Goal: Transaction & Acquisition: Download file/media

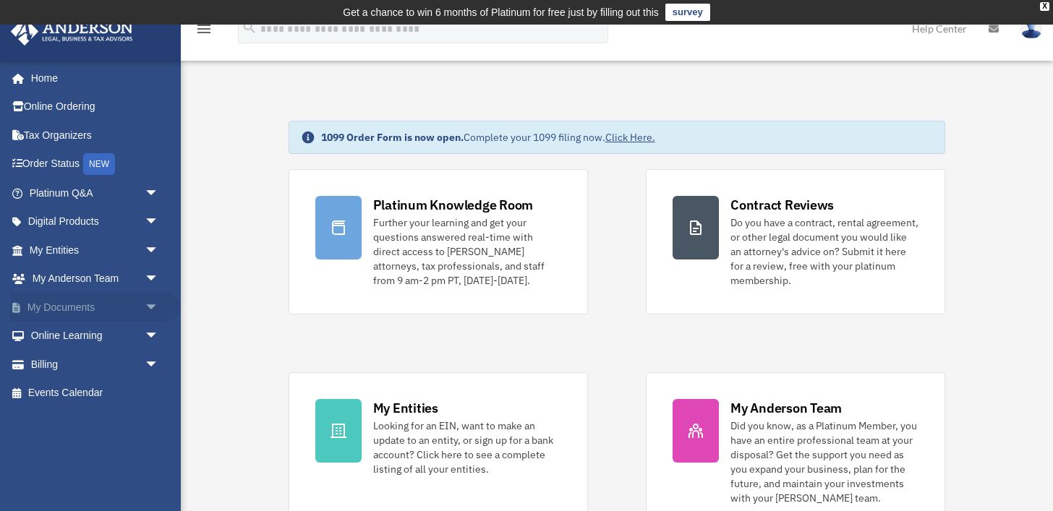
click at [149, 308] on span "arrow_drop_down" at bounding box center [159, 308] width 29 height 30
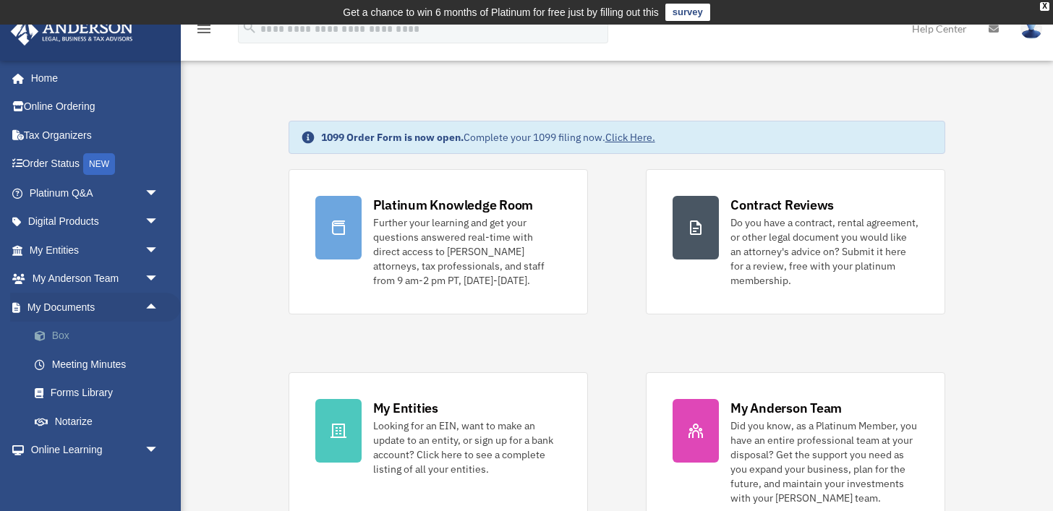
click at [127, 335] on link "Box" at bounding box center [100, 336] width 161 height 29
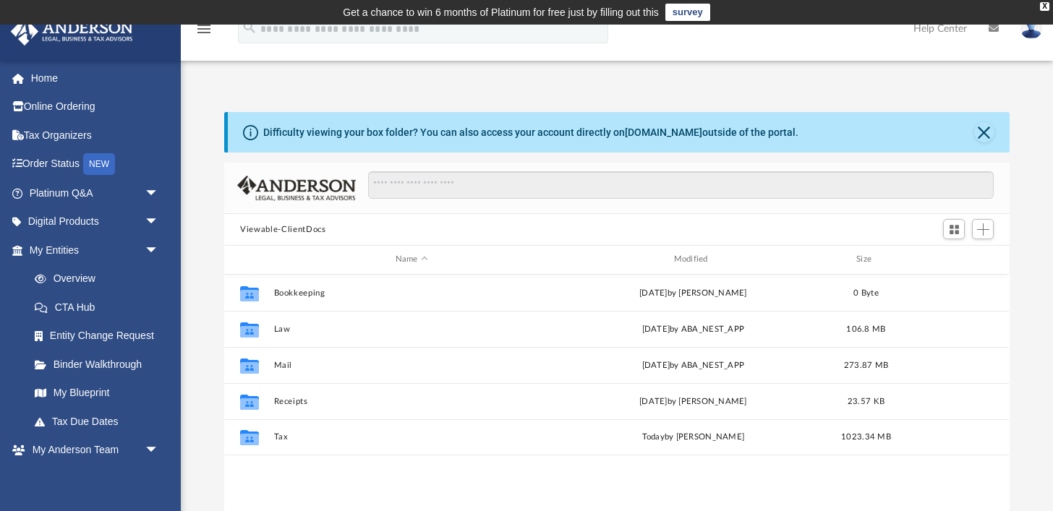
scroll to position [328, 785]
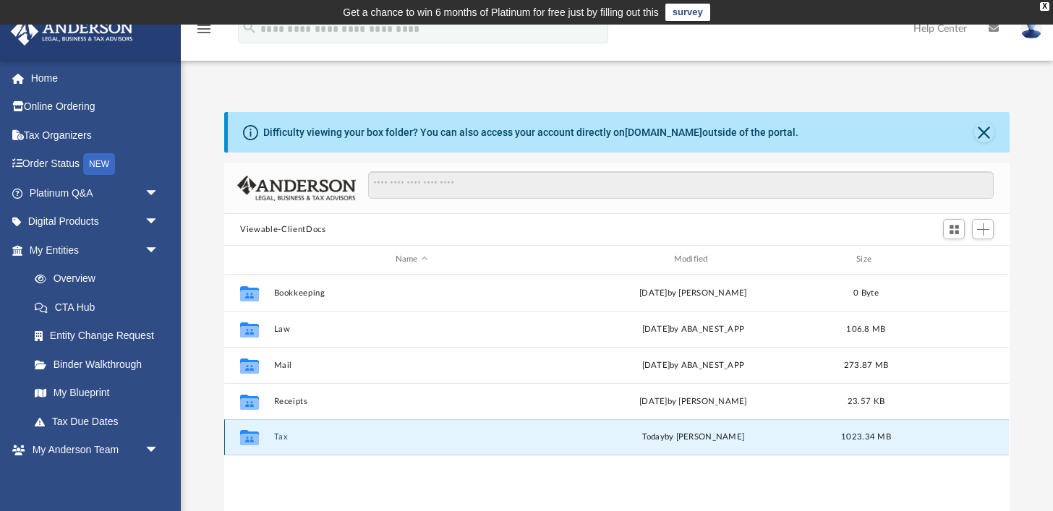
click at [281, 438] on button "Tax" at bounding box center [412, 437] width 276 height 9
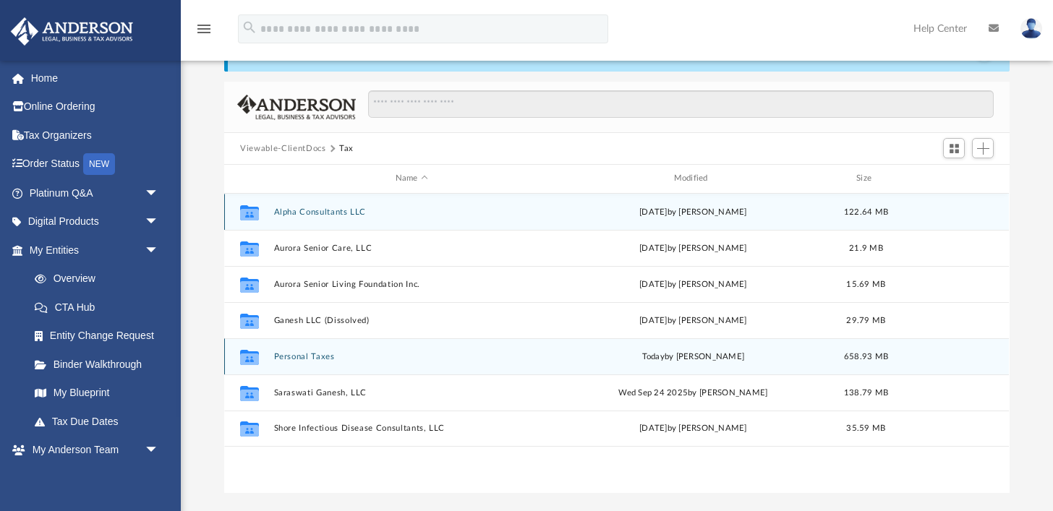
scroll to position [92, 0]
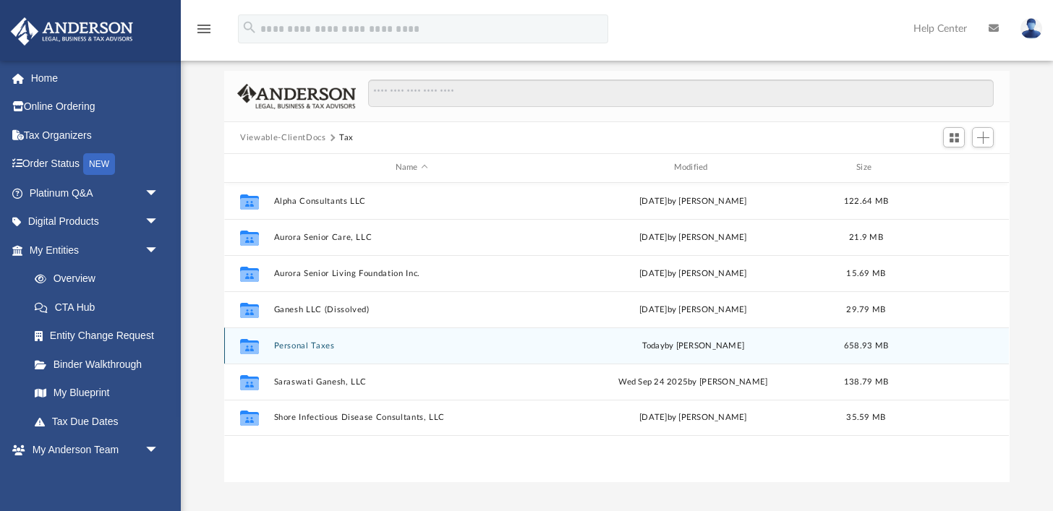
click at [307, 341] on button "Personal Taxes" at bounding box center [412, 345] width 276 height 9
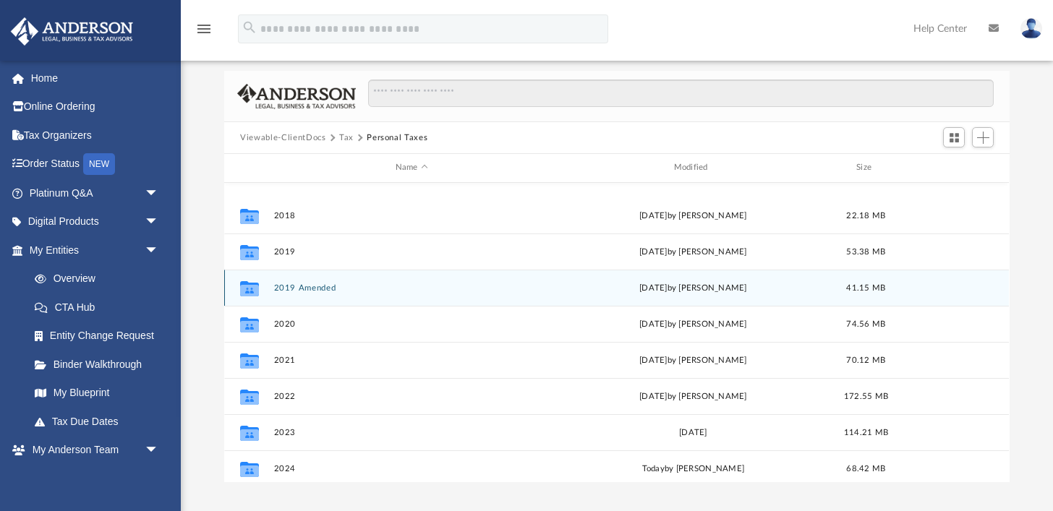
scroll to position [134, 0]
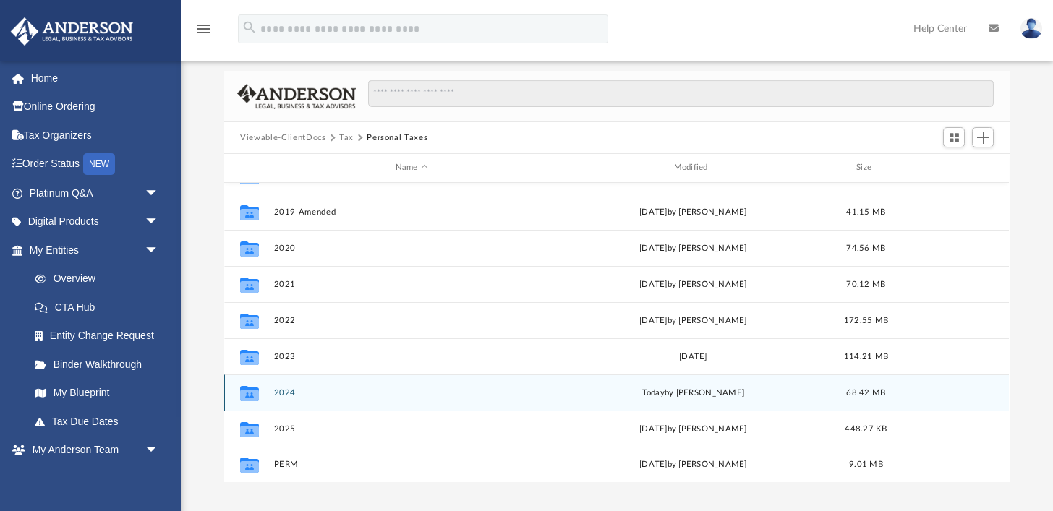
click at [289, 395] on button "2024" at bounding box center [412, 392] width 276 height 9
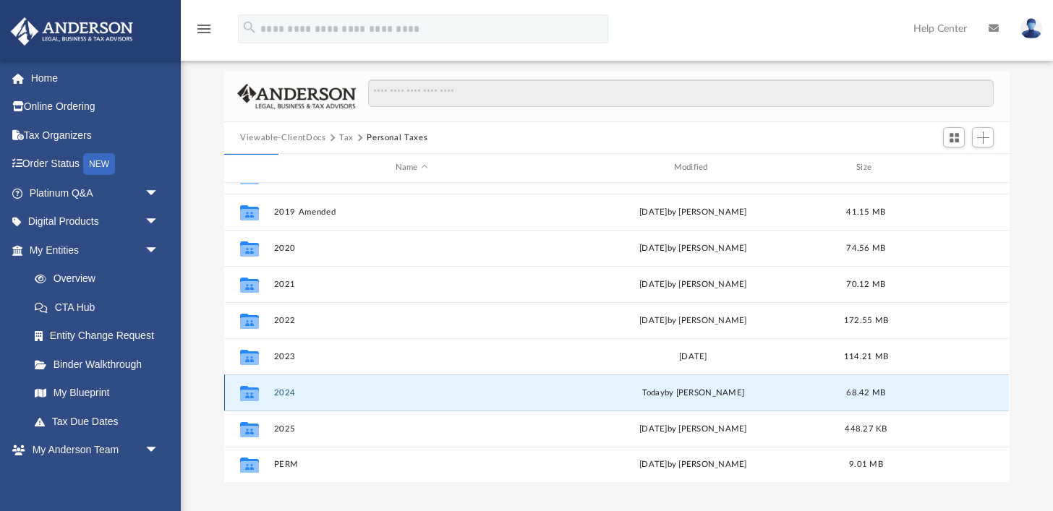
scroll to position [0, 0]
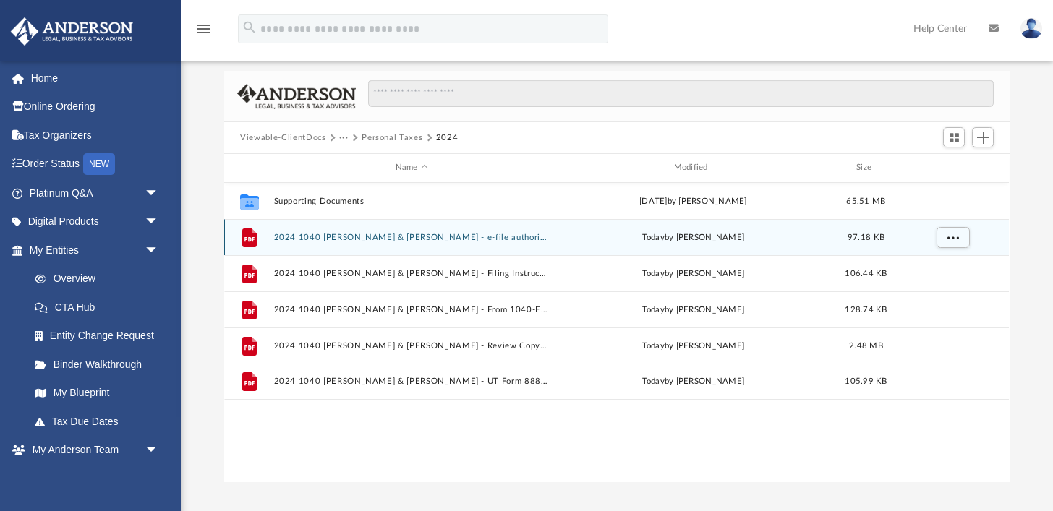
click at [394, 233] on button "2024 1040 [PERSON_NAME] & [PERSON_NAME] - e-file authorization - please sign.pdf" at bounding box center [412, 237] width 276 height 9
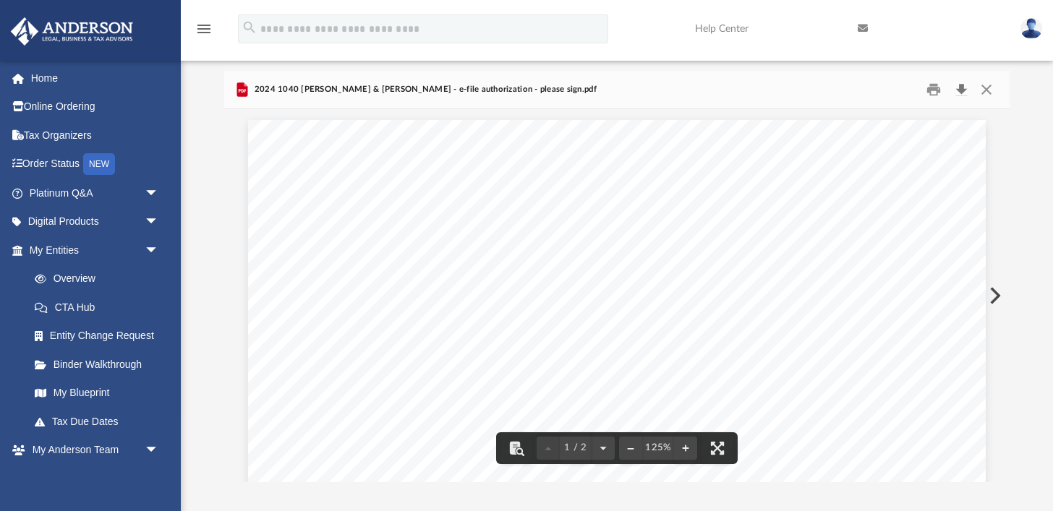
click at [966, 88] on button "Download" at bounding box center [961, 90] width 26 height 22
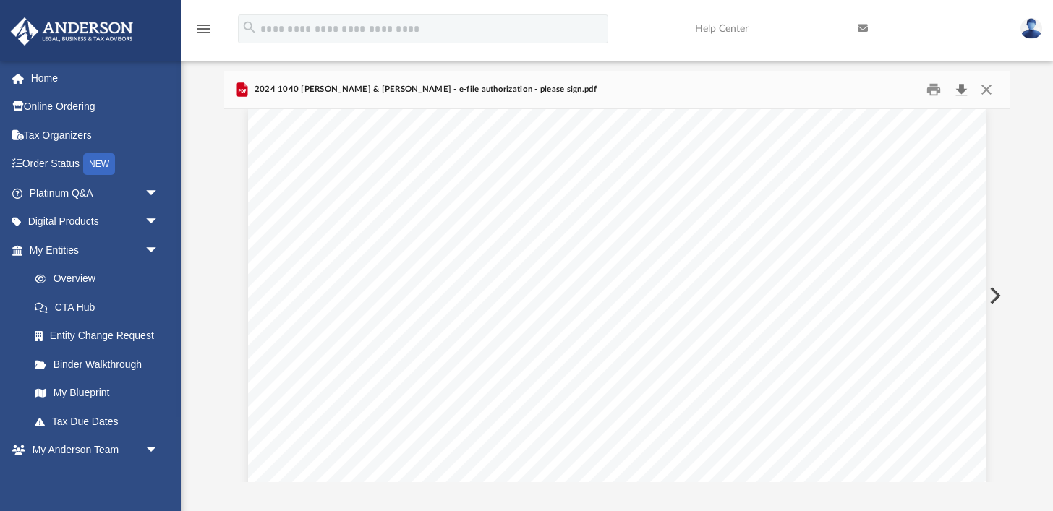
scroll to position [994, 0]
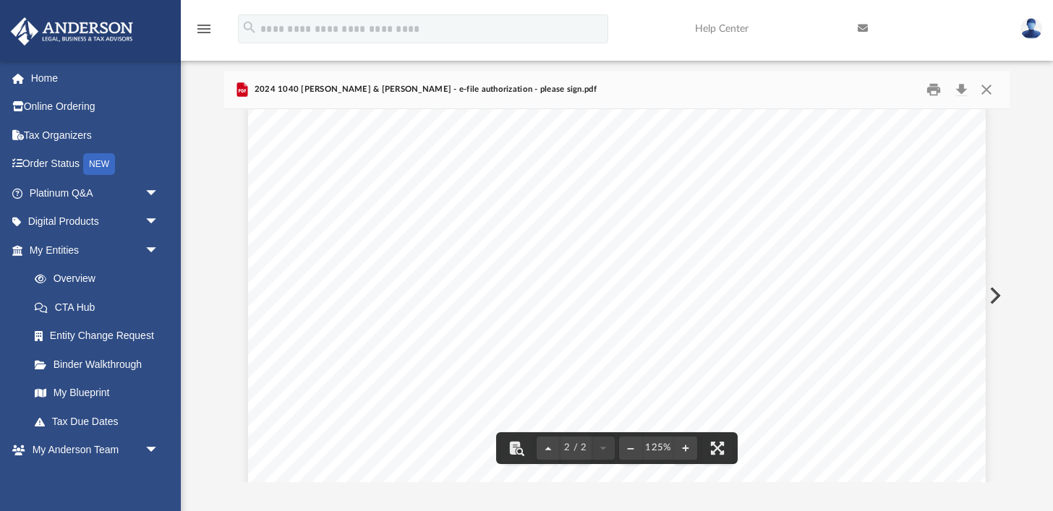
click at [1001, 289] on button "Preview" at bounding box center [994, 296] width 32 height 41
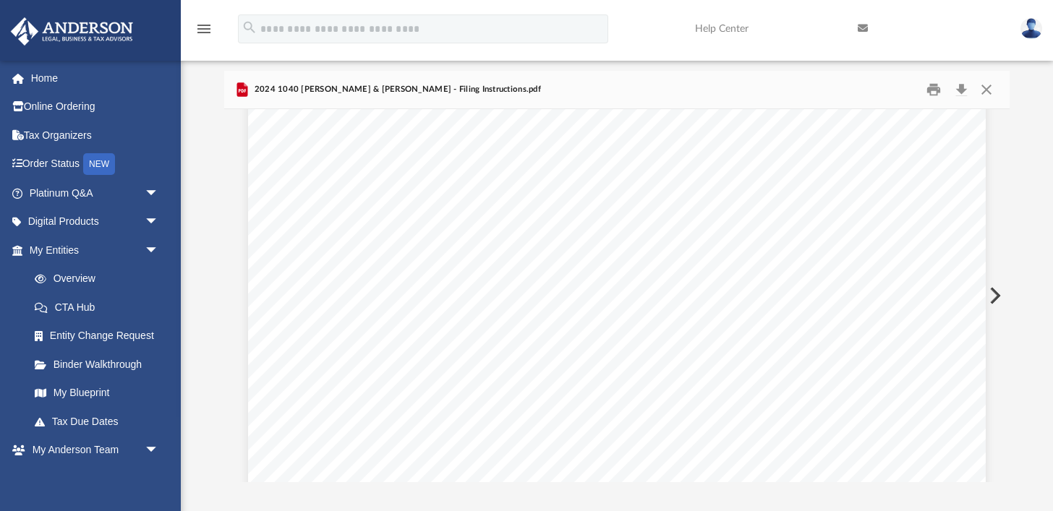
scroll to position [281, 0]
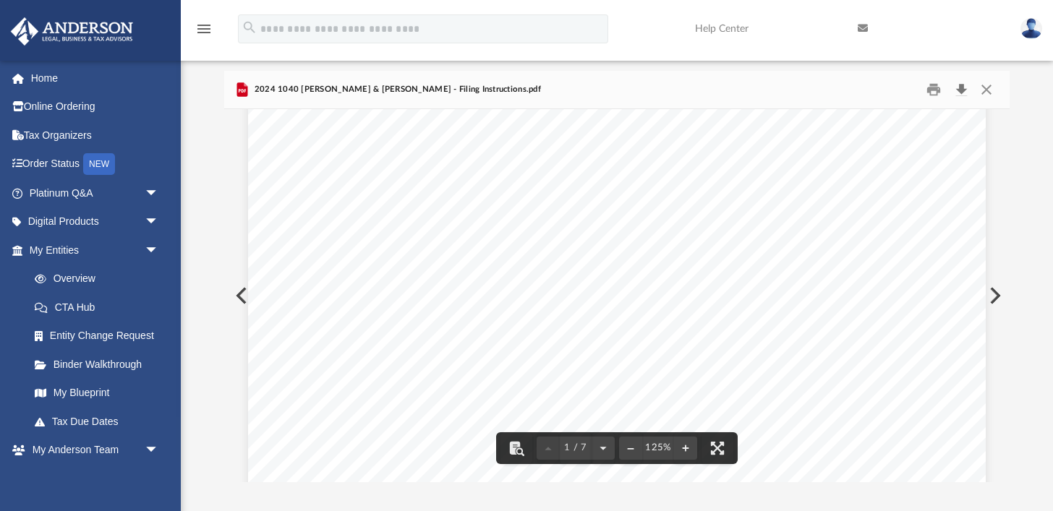
click at [965, 91] on button "Download" at bounding box center [961, 90] width 26 height 22
click at [860, 358] on div "[DATE] [PERSON_NAME] & [PERSON_NAME] [STREET_ADDRESS][PERSON_NAME] Dear [PERSON…" at bounding box center [617, 316] width 738 height 955
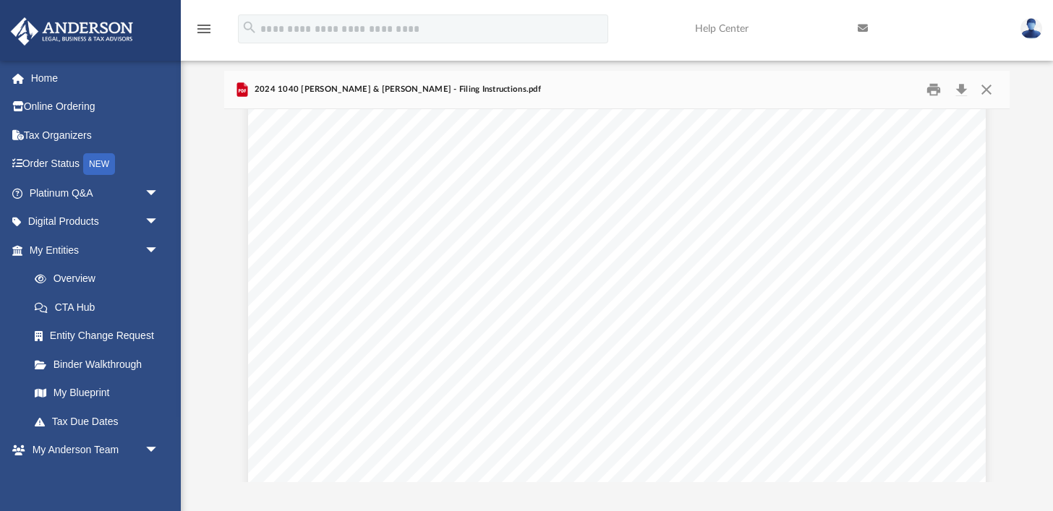
scroll to position [3062, 0]
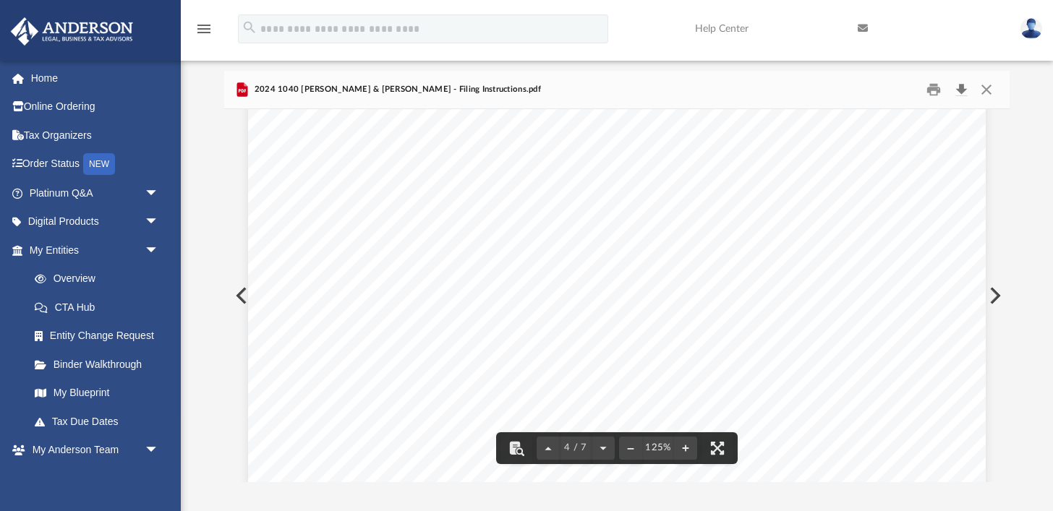
click at [957, 89] on button "Download" at bounding box center [961, 90] width 26 height 22
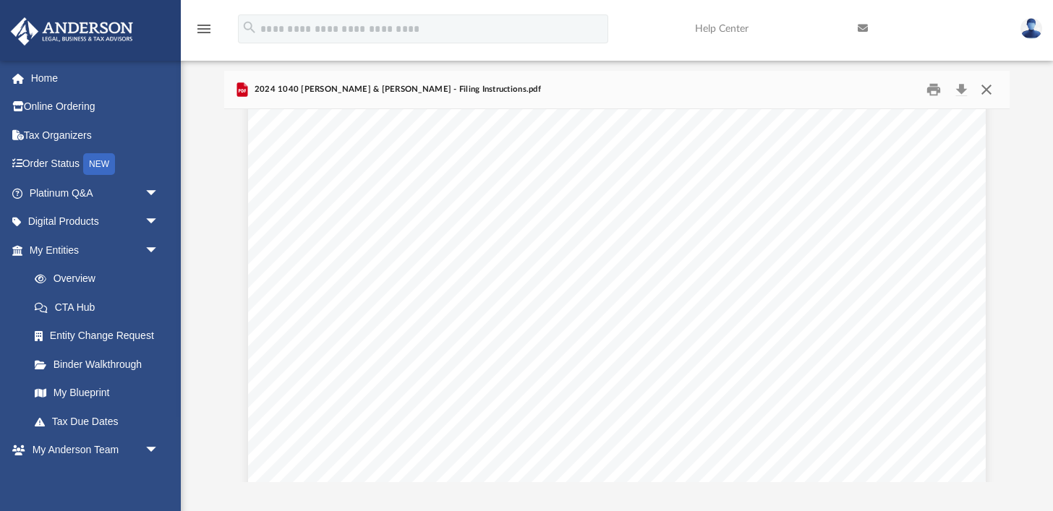
click at [989, 88] on button "Close" at bounding box center [987, 90] width 26 height 22
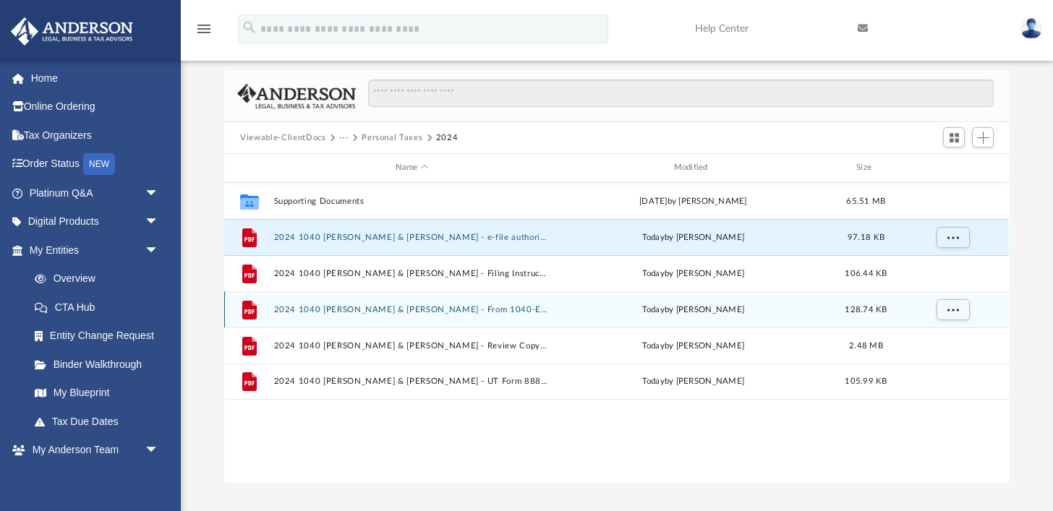
click at [514, 310] on button "2024 1040 [PERSON_NAME] & [PERSON_NAME] - From 1040-ES Estimated Tax Payment.pdf" at bounding box center [412, 309] width 276 height 9
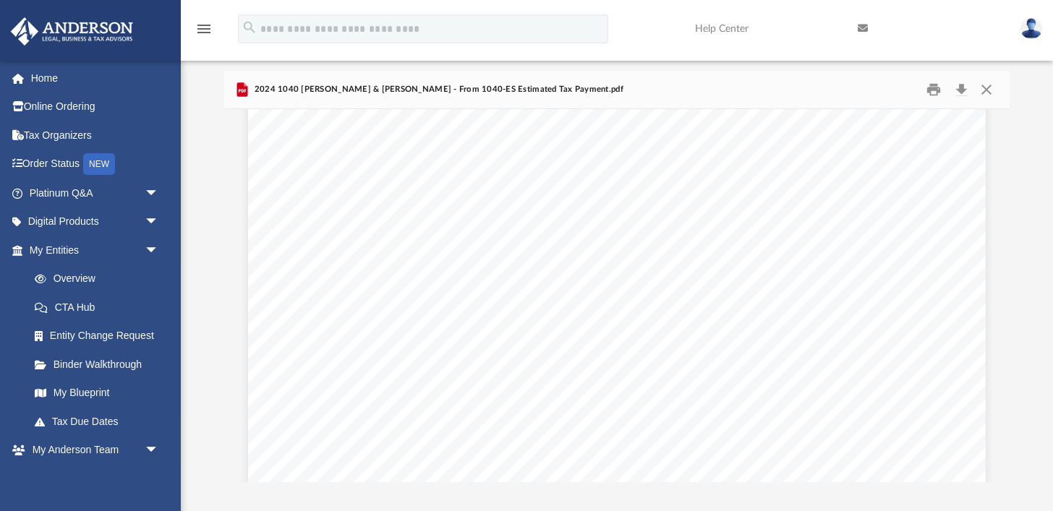
scroll to position [49, 0]
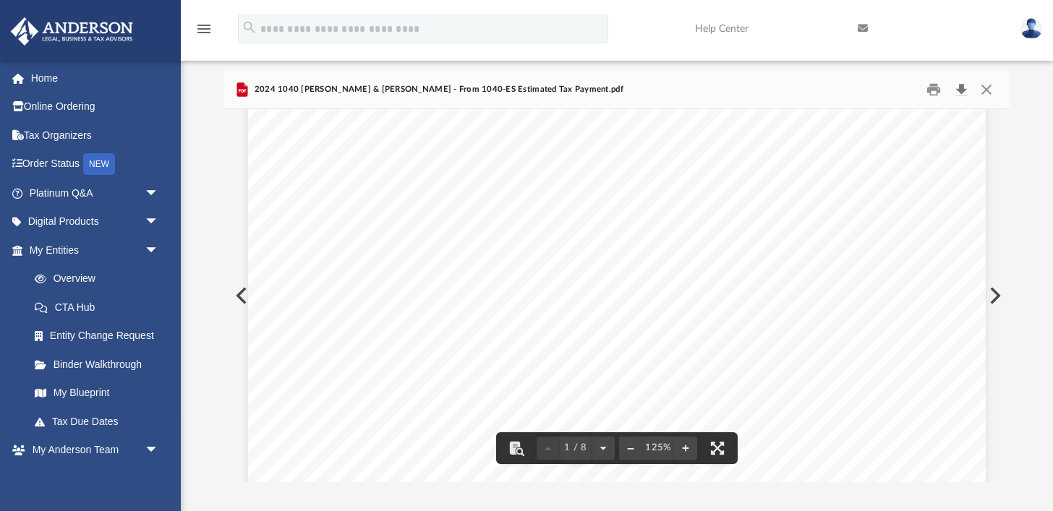
click at [963, 93] on button "Download" at bounding box center [961, 90] width 26 height 22
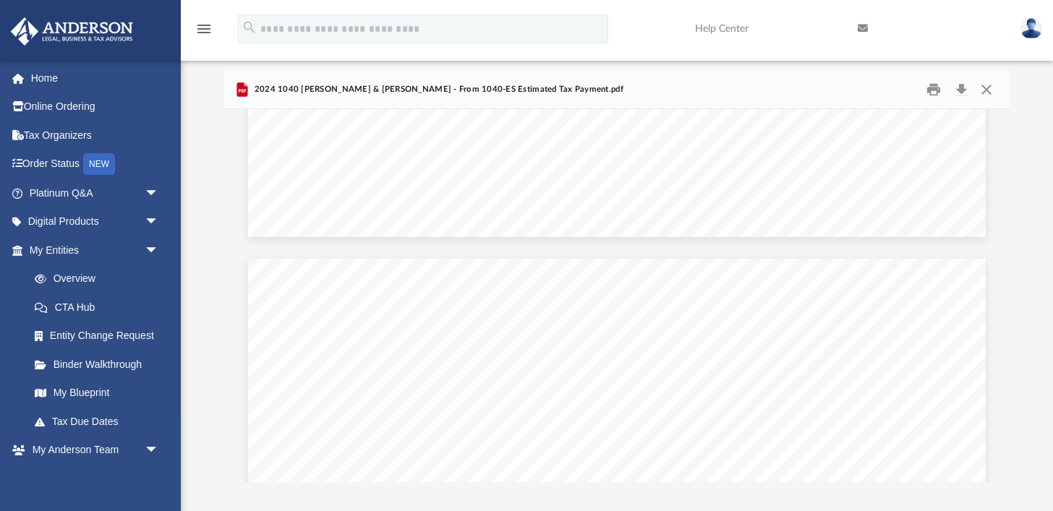
scroll to position [3770, 0]
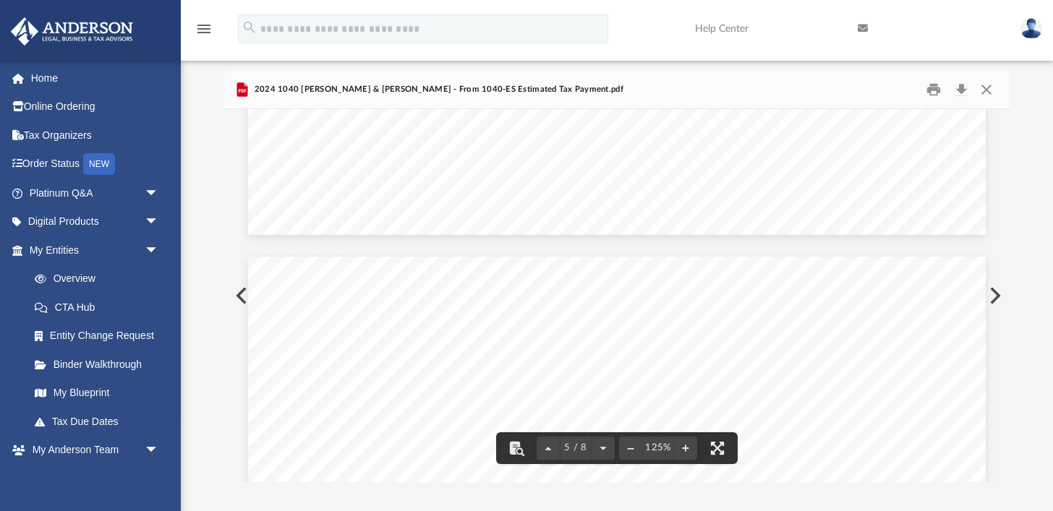
click at [245, 291] on button "Preview" at bounding box center [240, 296] width 32 height 41
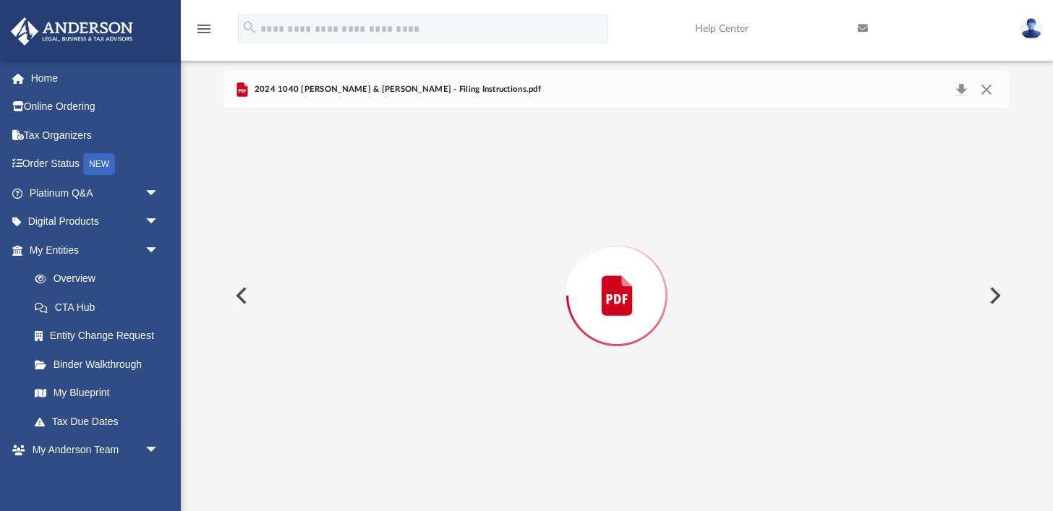
scroll to position [2930, 0]
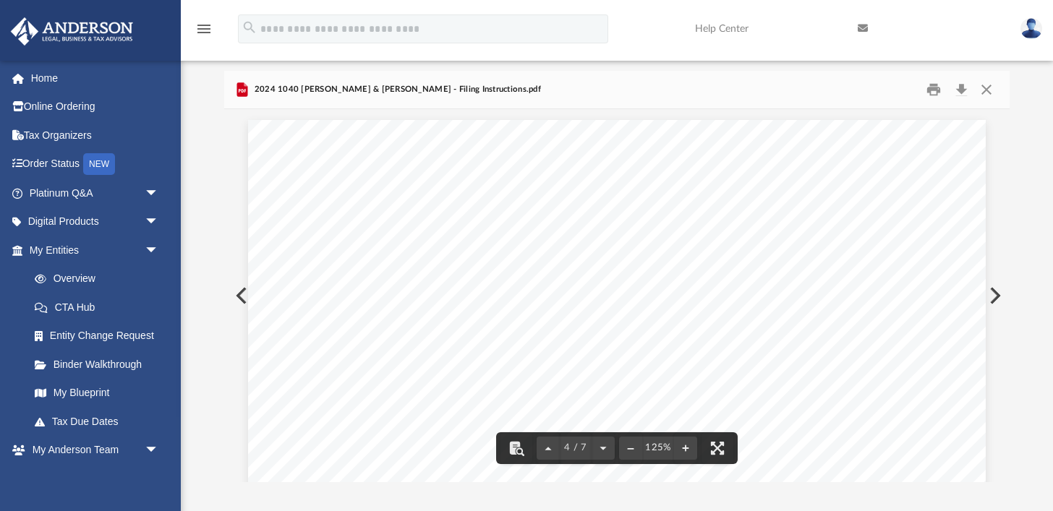
click at [237, 297] on button "Preview" at bounding box center [240, 296] width 32 height 41
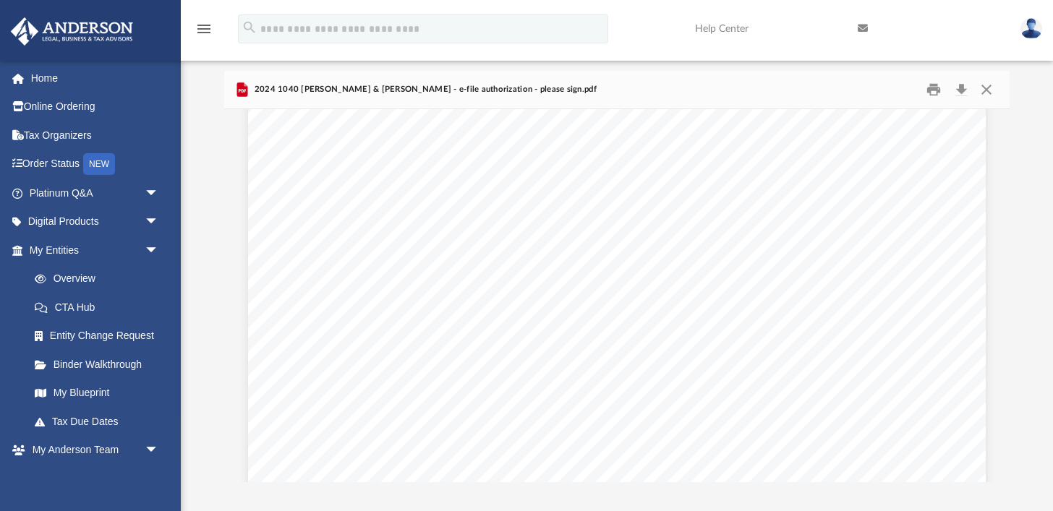
scroll to position [1579, 0]
click at [989, 86] on button "Close" at bounding box center [987, 90] width 26 height 22
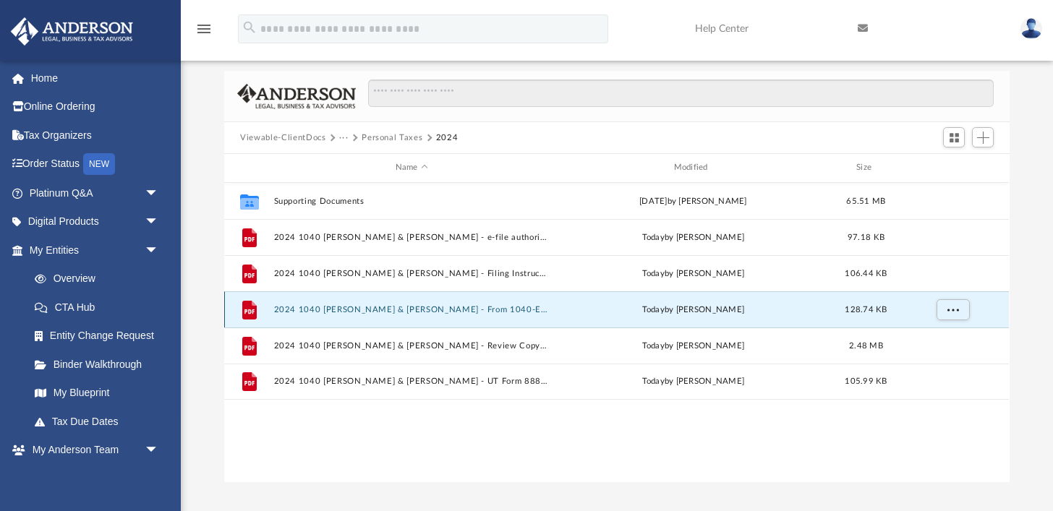
click at [520, 307] on button "2024 1040 [PERSON_NAME] & [PERSON_NAME] - From 1040-ES Estimated Tax Payment.pdf" at bounding box center [412, 309] width 276 height 9
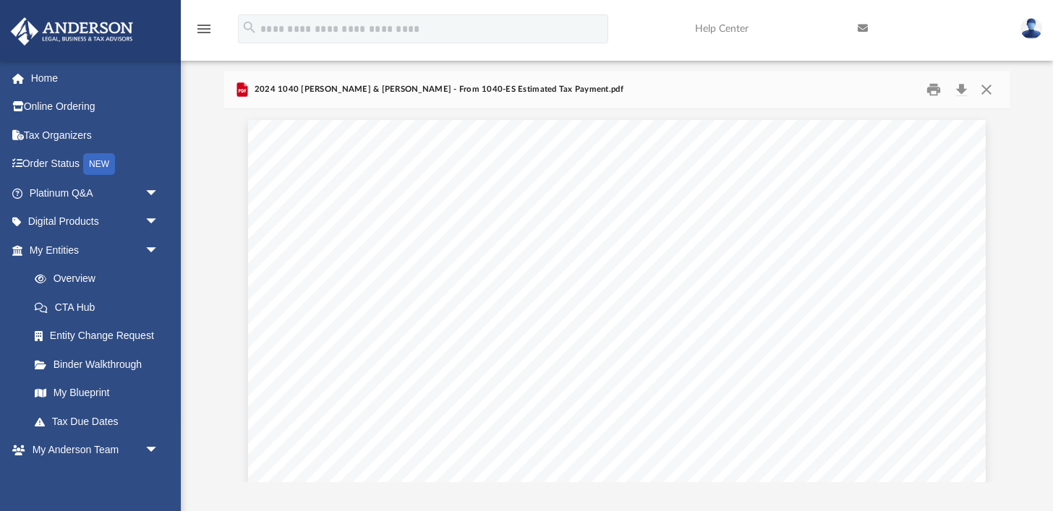
scroll to position [3907, 0]
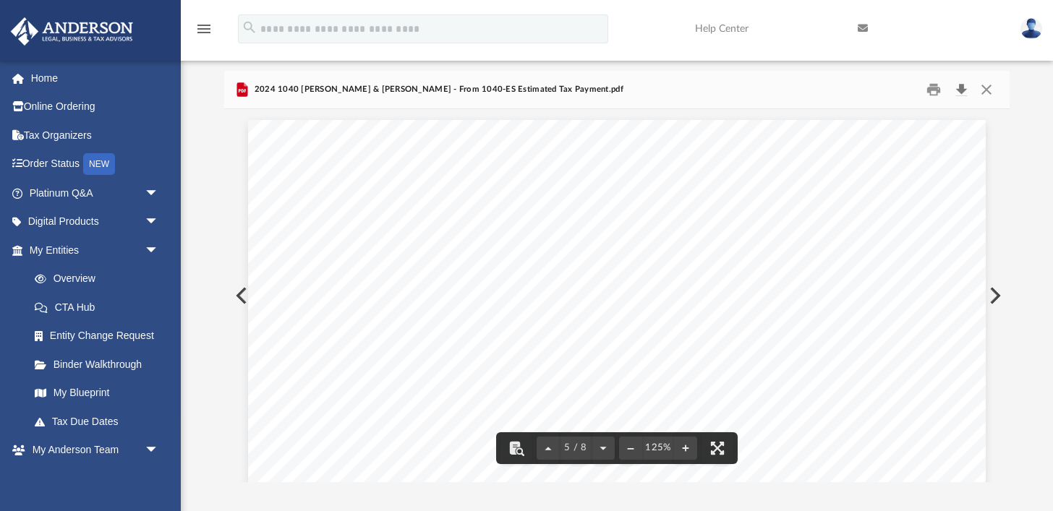
click at [964, 93] on button "Download" at bounding box center [961, 90] width 26 height 22
click at [998, 292] on button "Preview" at bounding box center [994, 296] width 32 height 41
click at [964, 93] on button "Download" at bounding box center [961, 90] width 26 height 22
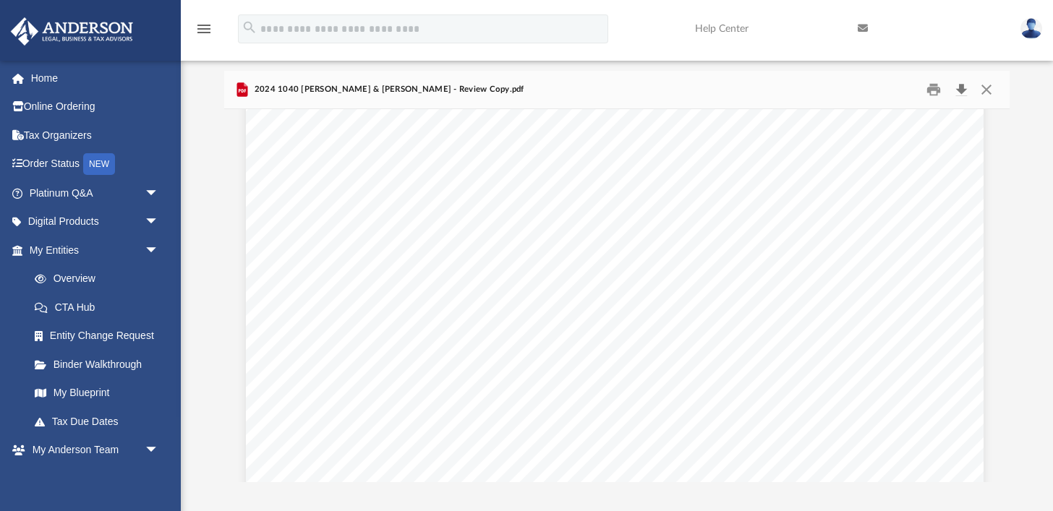
scroll to position [26663, 2]
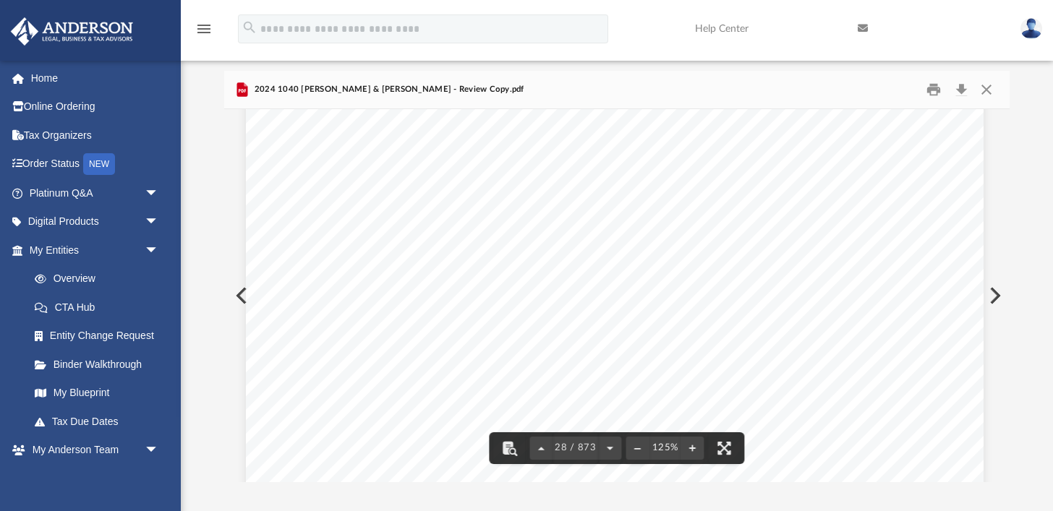
click at [995, 301] on button "Preview" at bounding box center [994, 296] width 32 height 41
click at [959, 88] on button "Download" at bounding box center [961, 90] width 26 height 22
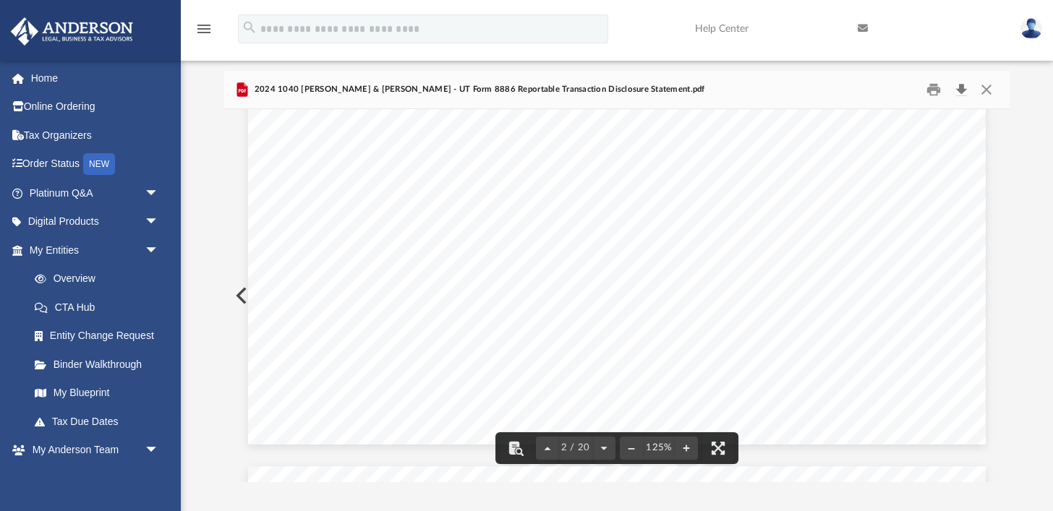
scroll to position [0, 0]
click at [989, 94] on button "Close" at bounding box center [987, 90] width 26 height 22
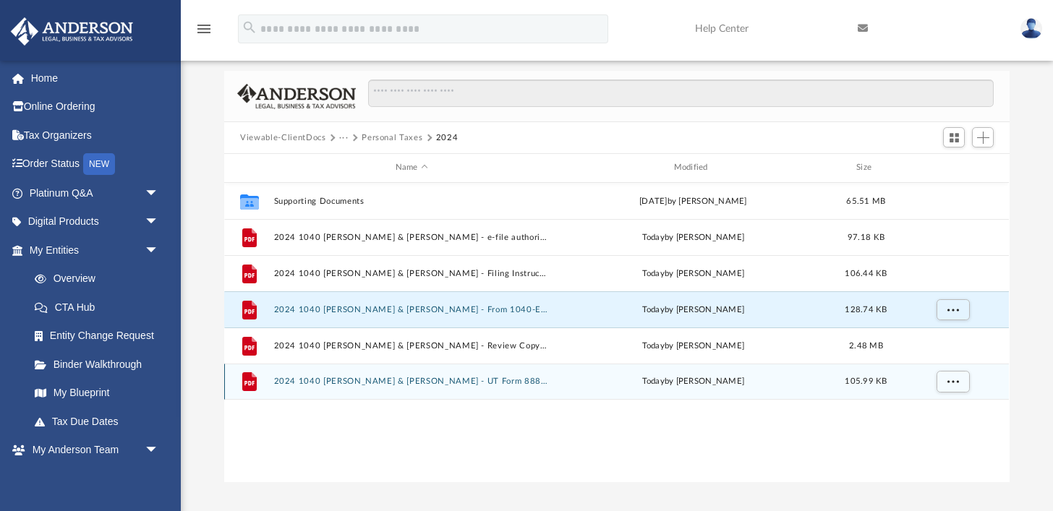
click at [504, 377] on button "2024 1040 [PERSON_NAME] & [PERSON_NAME] - UT Form 8886 Reportable Transaction D…" at bounding box center [412, 381] width 276 height 9
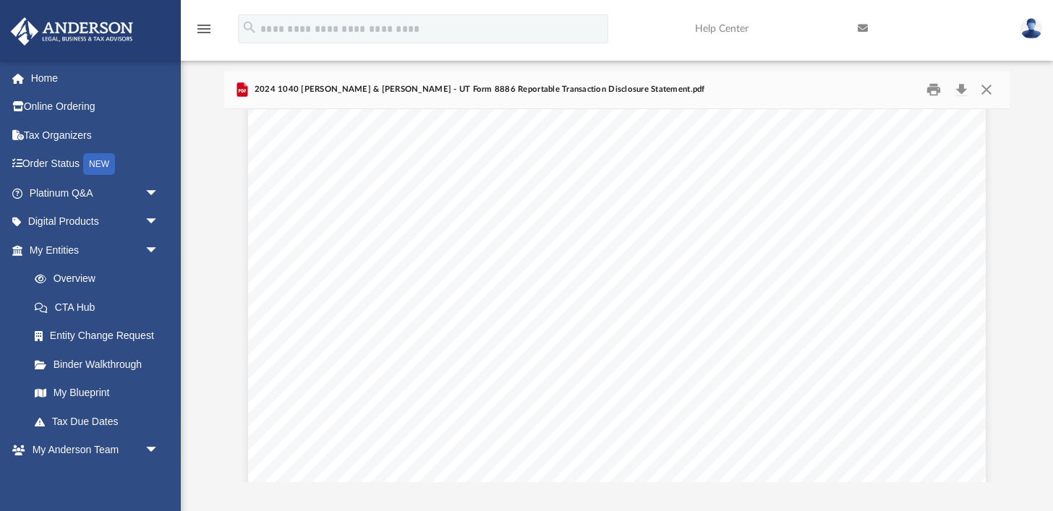
scroll to position [2976, 0]
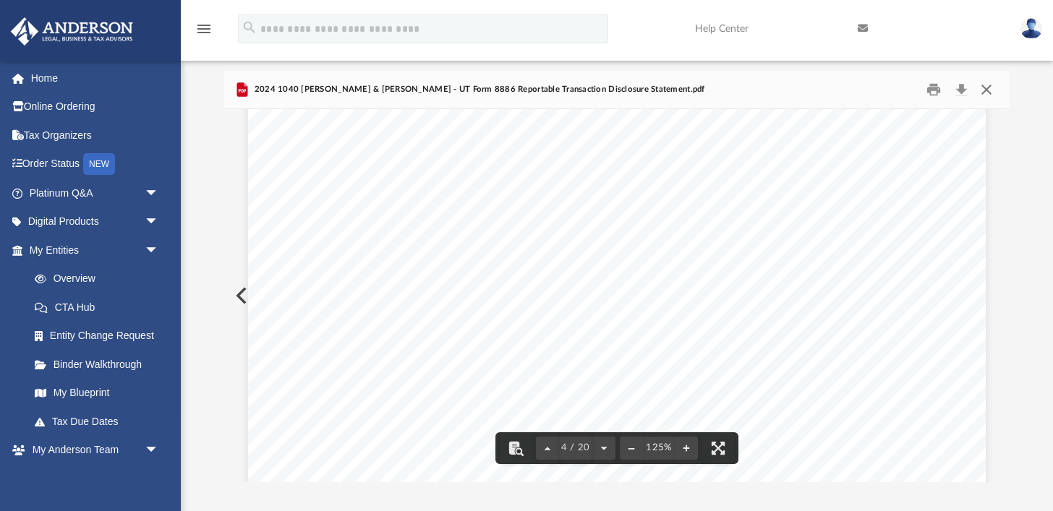
click at [992, 85] on button "Close" at bounding box center [987, 90] width 26 height 22
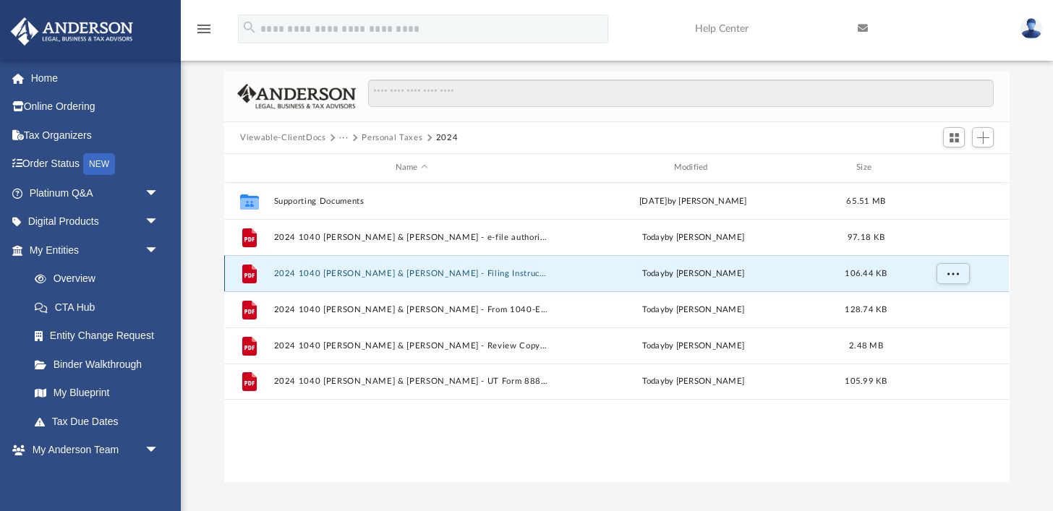
click at [501, 269] on button "2024 1040 [PERSON_NAME] & [PERSON_NAME] - Filing Instructions.pdf" at bounding box center [412, 273] width 276 height 9
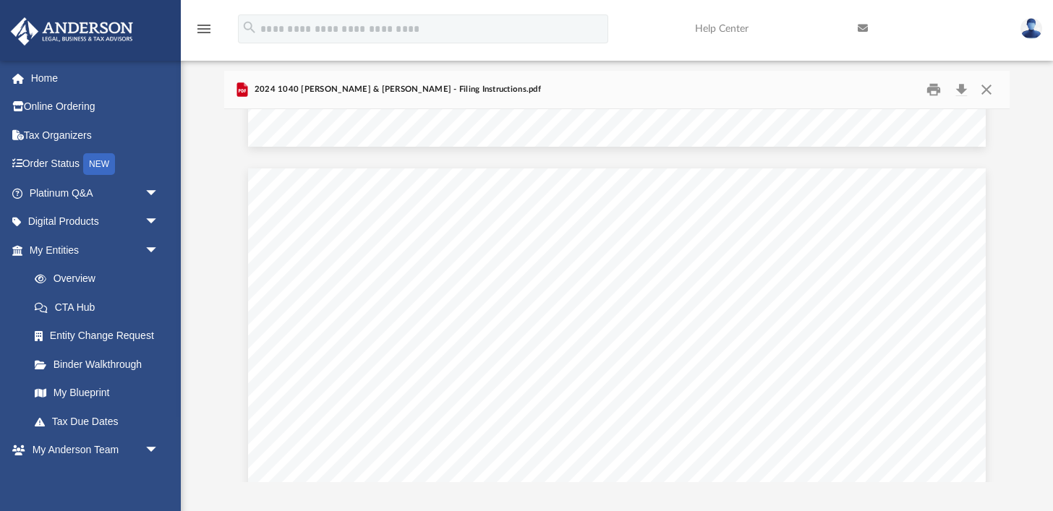
scroll to position [929, 0]
